Goal: Task Accomplishment & Management: Use online tool/utility

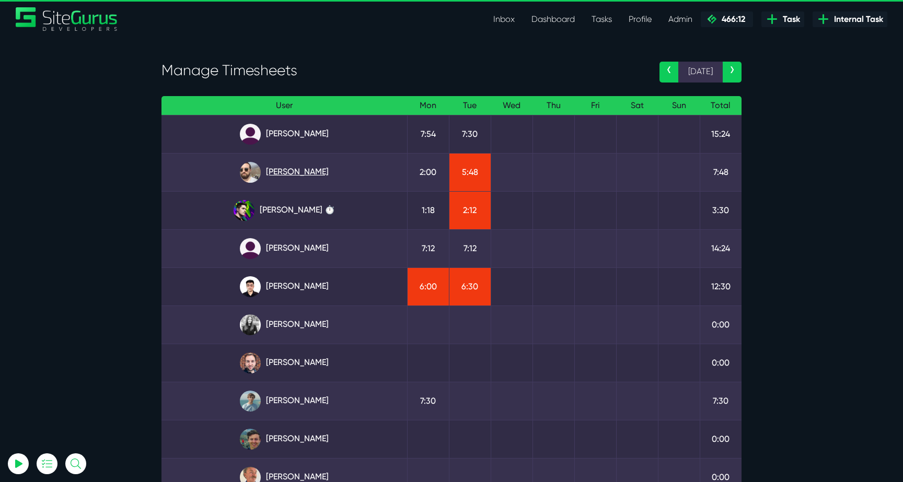
type input "luke@sitegurus.io"
click at [295, 163] on link "[PERSON_NAME]" at bounding box center [284, 172] width 229 height 21
click at [301, 208] on link "[PERSON_NAME] ⏱️" at bounding box center [284, 210] width 229 height 21
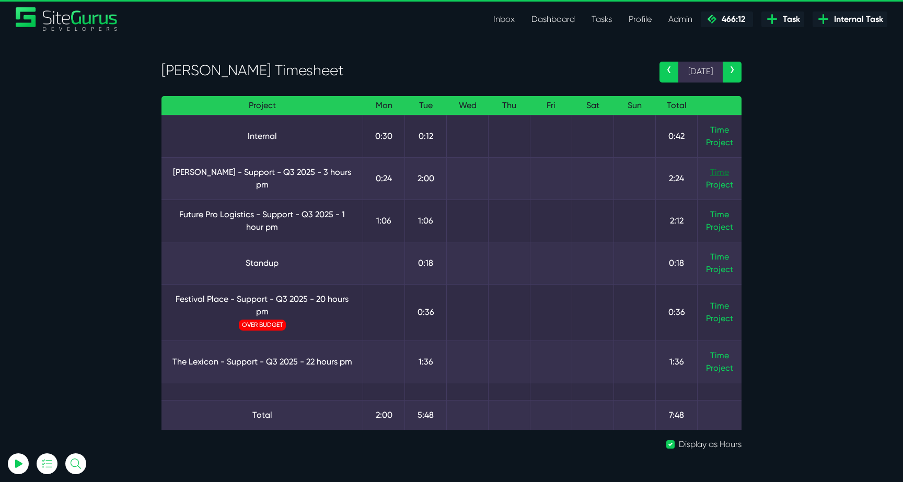
type input "luke@sitegurus.io"
click at [714, 172] on link "Time" at bounding box center [719, 172] width 19 height 10
click at [725, 210] on link "Time" at bounding box center [719, 215] width 19 height 10
click at [728, 357] on link "Time" at bounding box center [719, 356] width 19 height 10
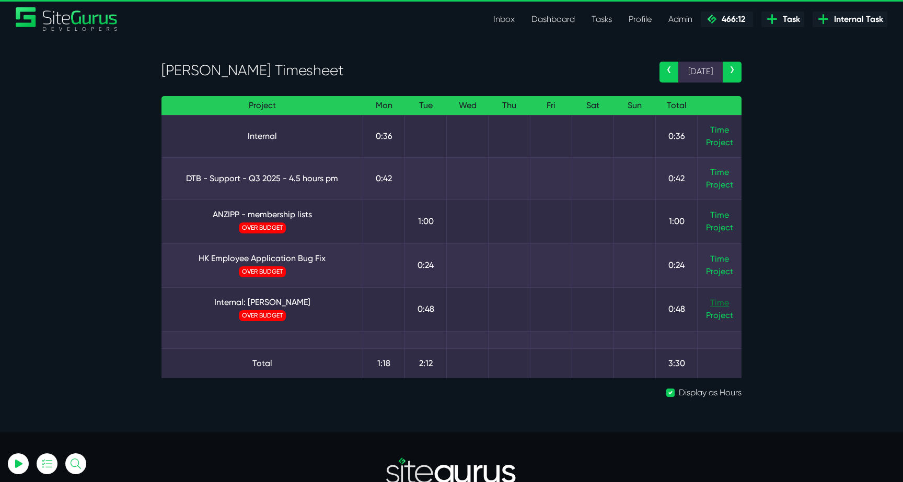
click at [728, 306] on link "Time" at bounding box center [719, 303] width 19 height 10
